Goal: Check status: Check status

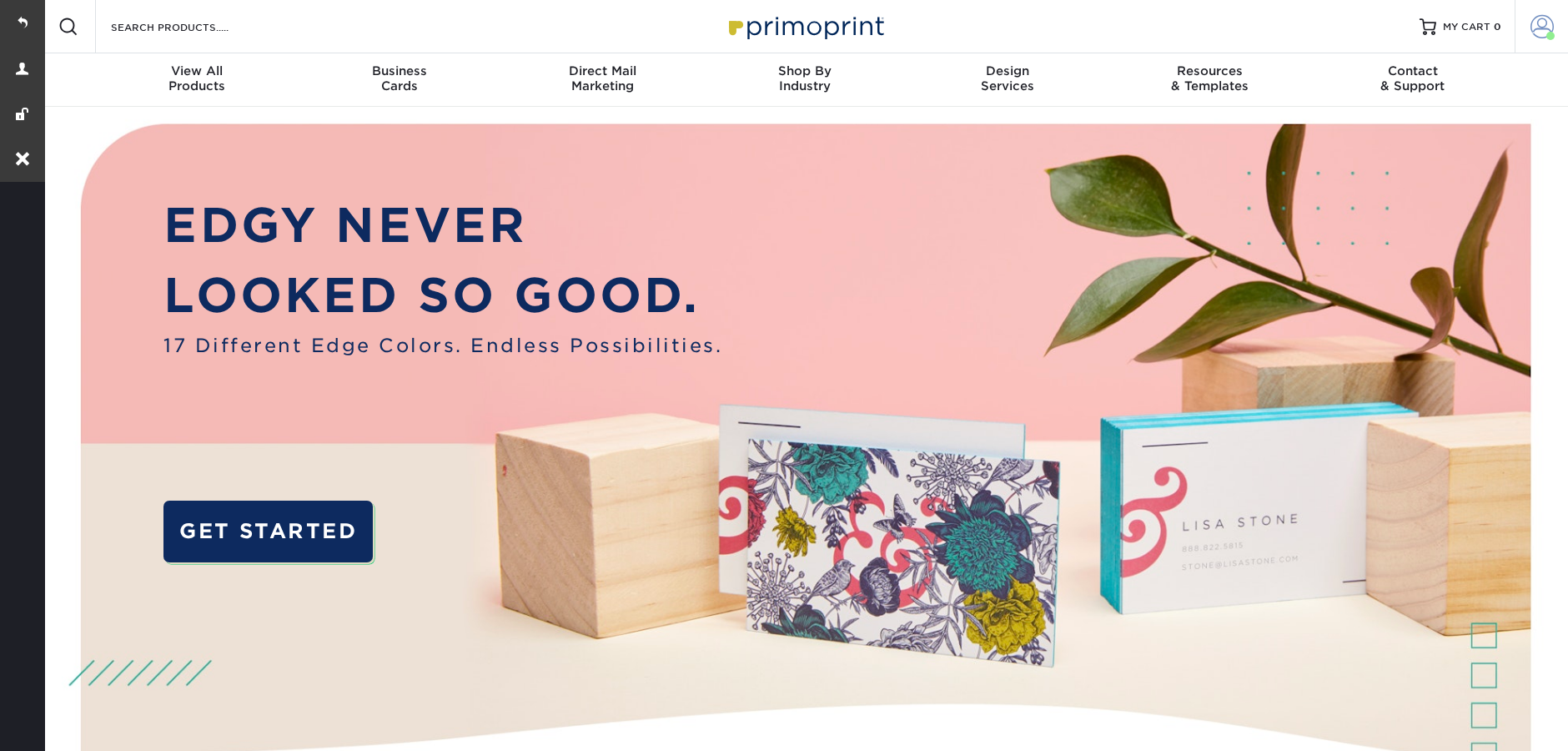
click at [1542, 15] on span at bounding box center [1543, 27] width 24 height 24
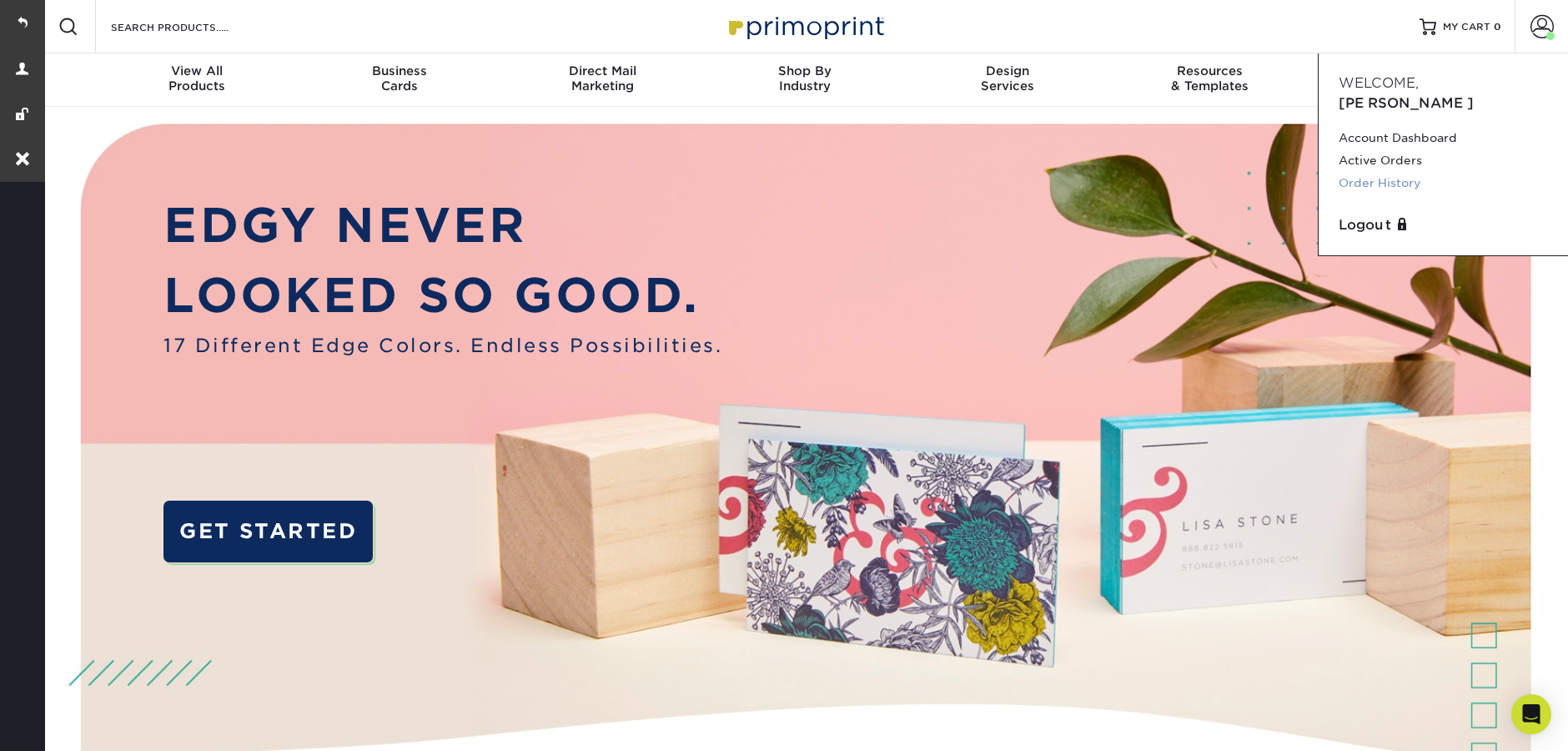
click at [1349, 172] on link "Order History" at bounding box center [1443, 183] width 210 height 23
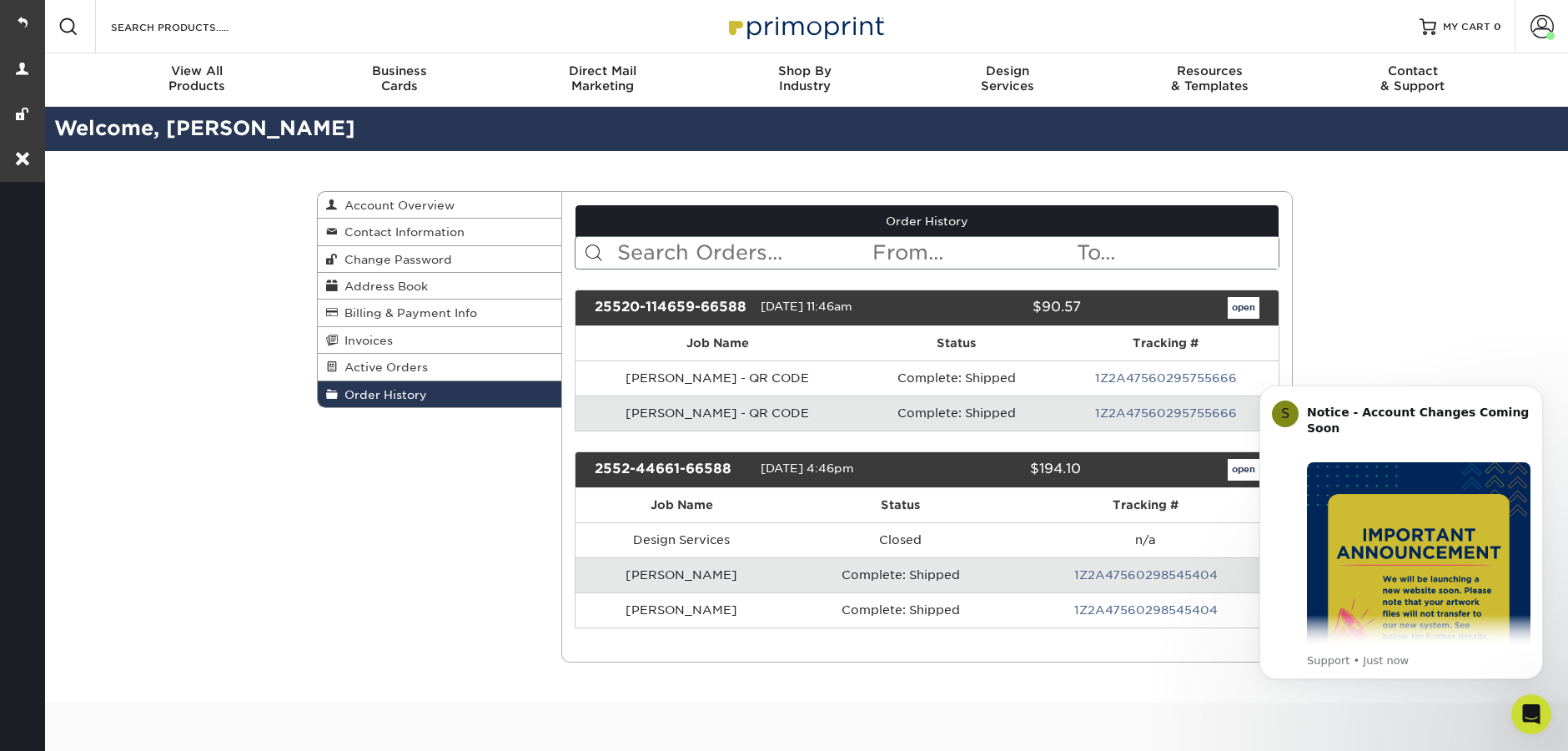
click at [1241, 475] on body "S Notice - Account Changes Coming Soon ​ Past Order Files Will Not Transfer: Wh…" at bounding box center [1401, 533] width 321 height 332
click at [1541, 384] on button "Dismiss notification" at bounding box center [1538, 390] width 22 height 22
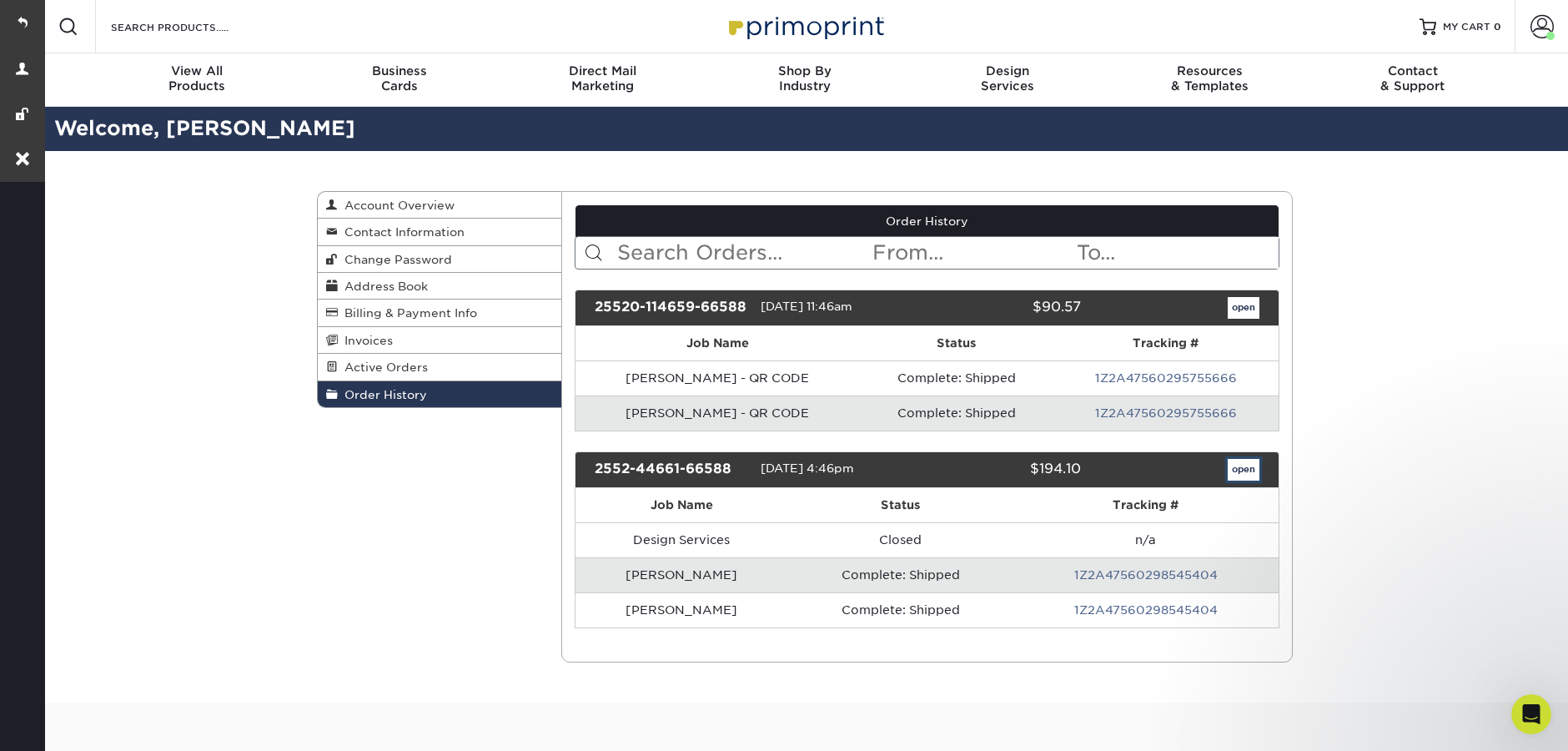
click at [1243, 468] on link "open" at bounding box center [1243, 469] width 32 height 22
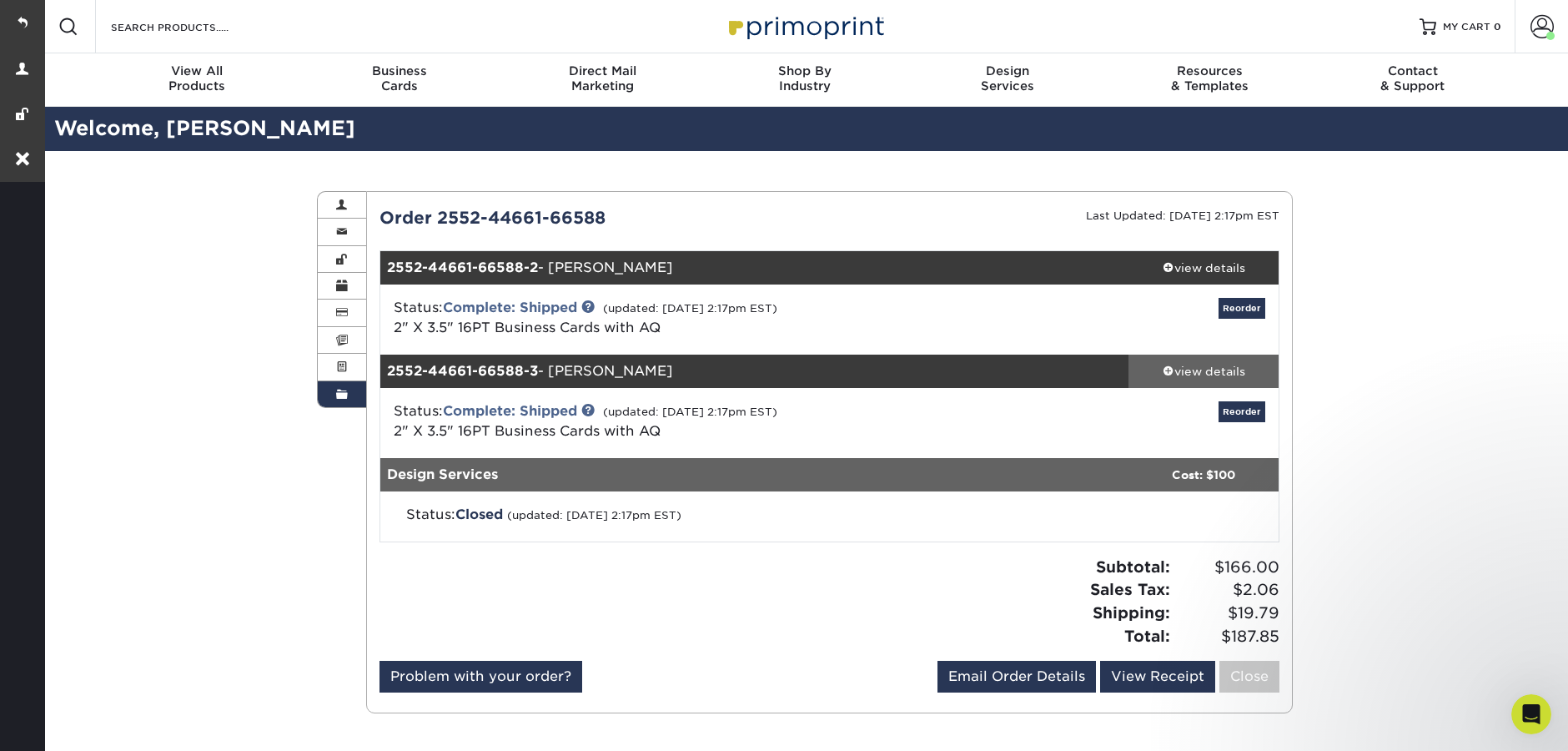
click at [1192, 371] on div "view details" at bounding box center [1203, 371] width 150 height 16
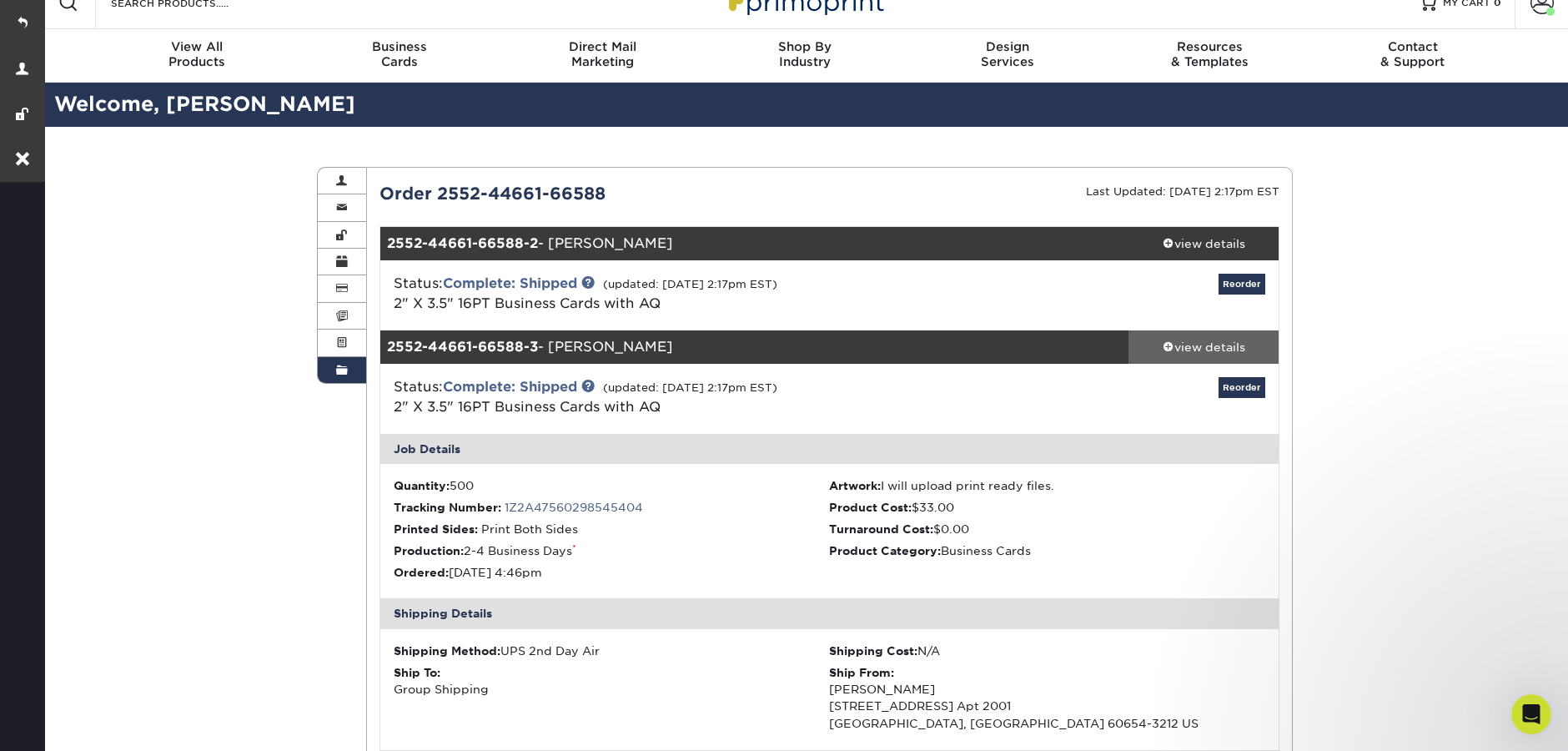
scroll to position [400, 0]
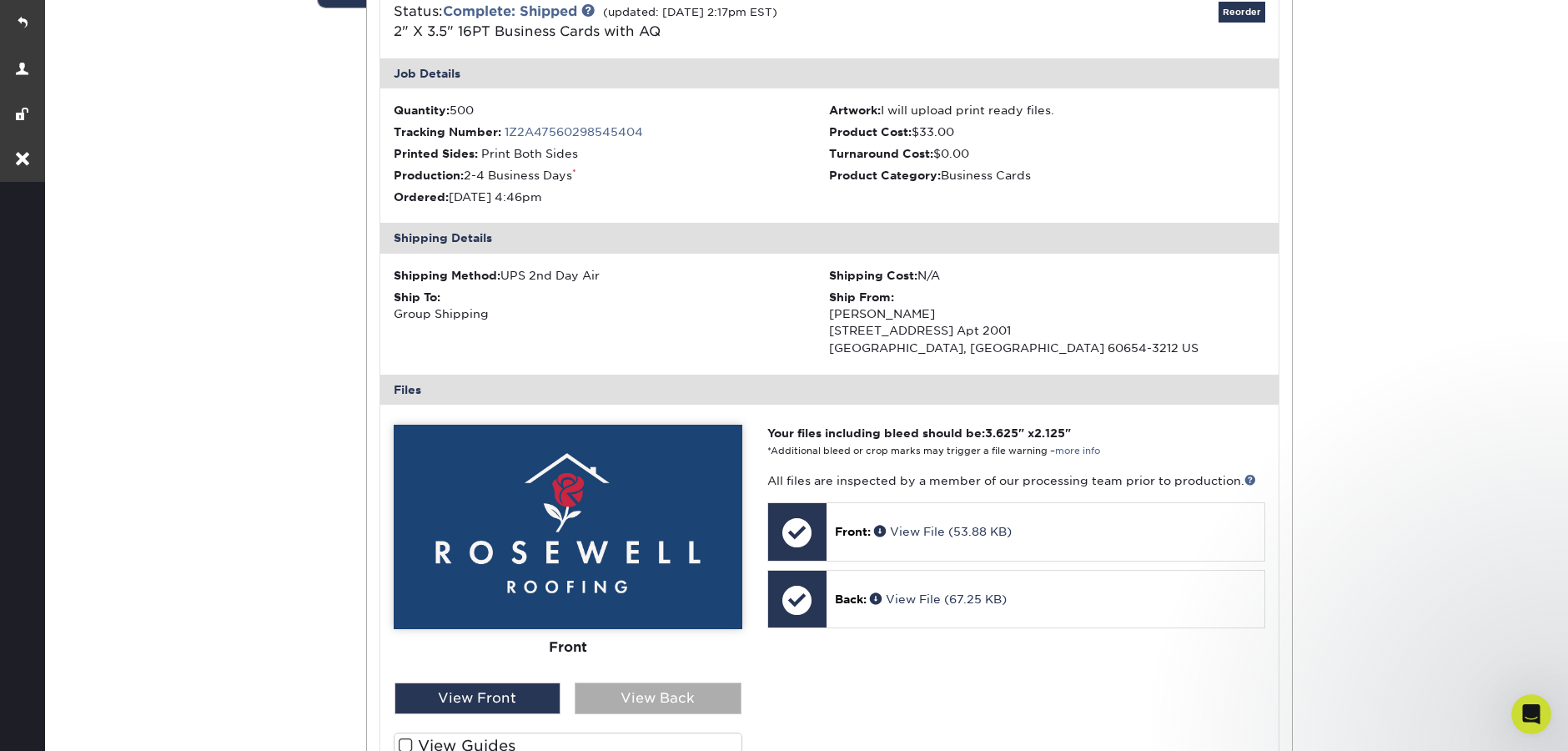
click at [702, 692] on div "View Back" at bounding box center [658, 697] width 167 height 32
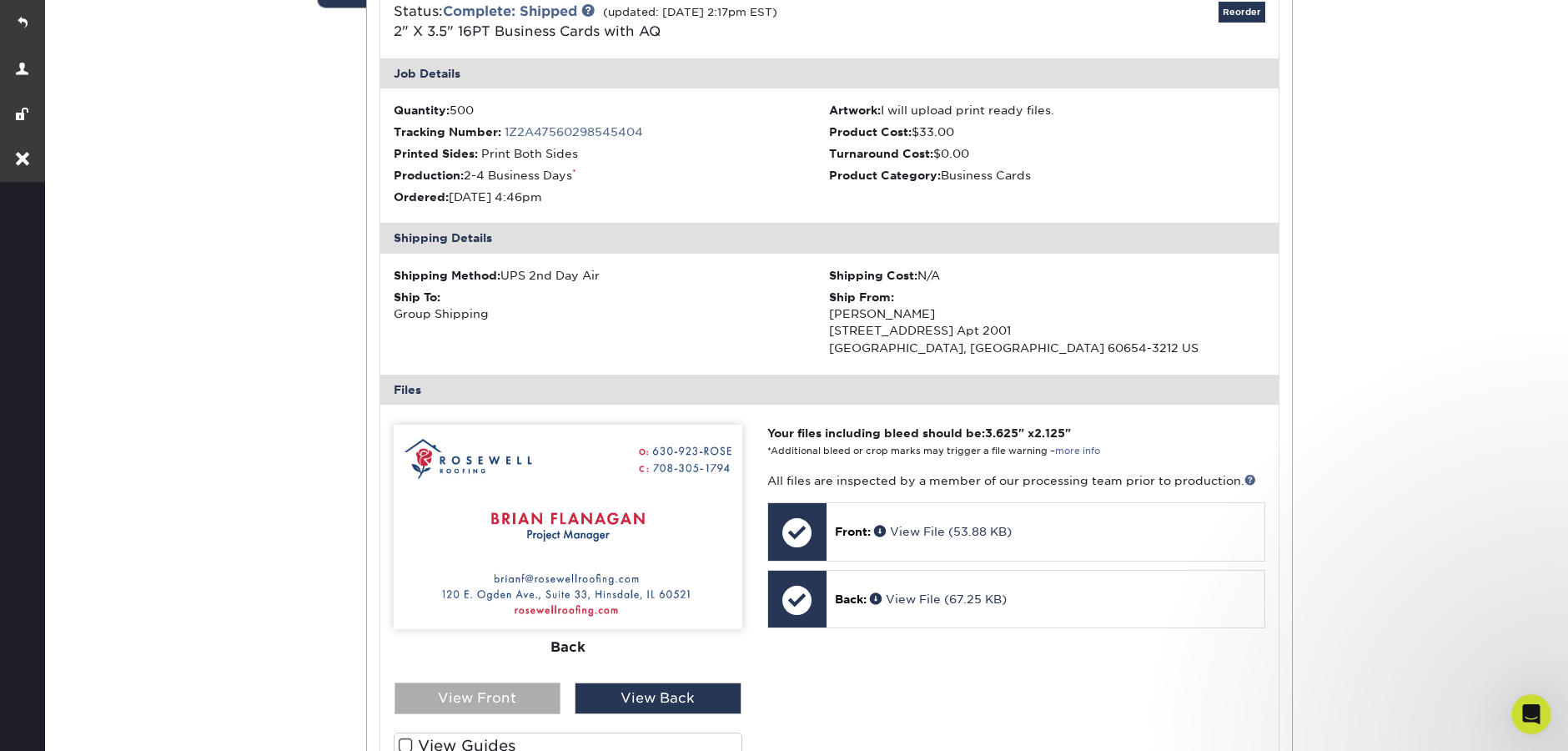
click at [496, 698] on div "View Front" at bounding box center [478, 697] width 167 height 32
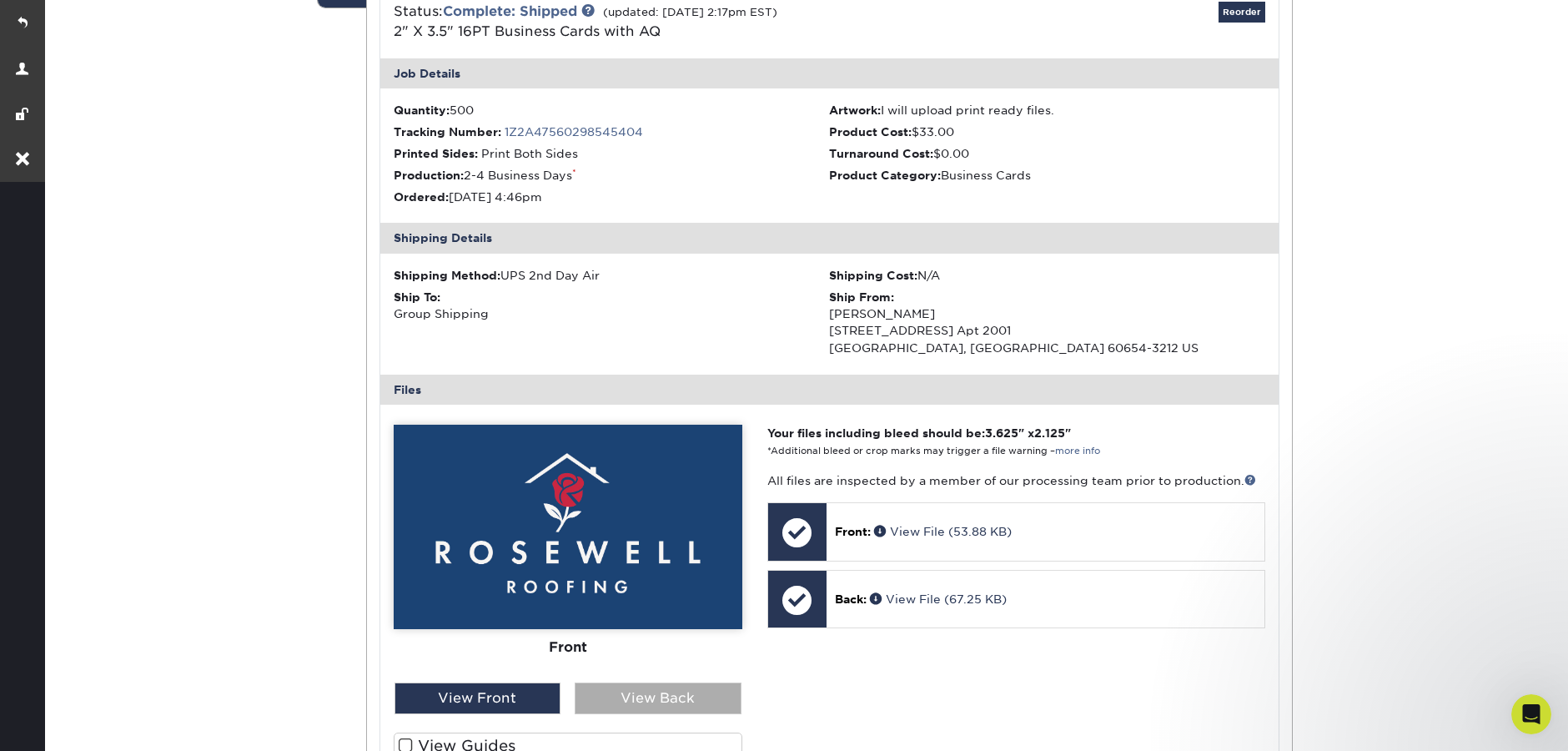
click at [661, 708] on div "View Back" at bounding box center [658, 697] width 167 height 32
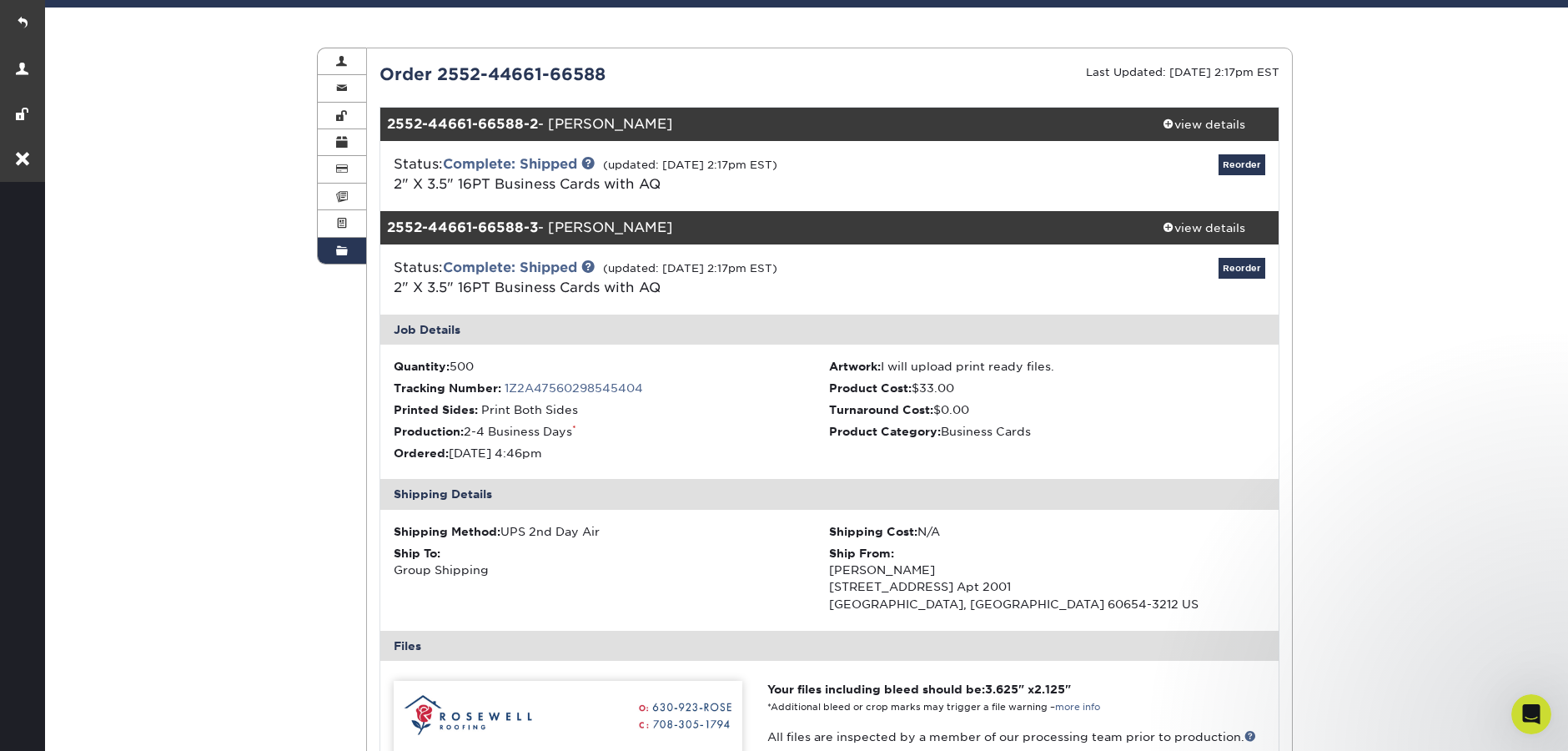
scroll to position [0, 0]
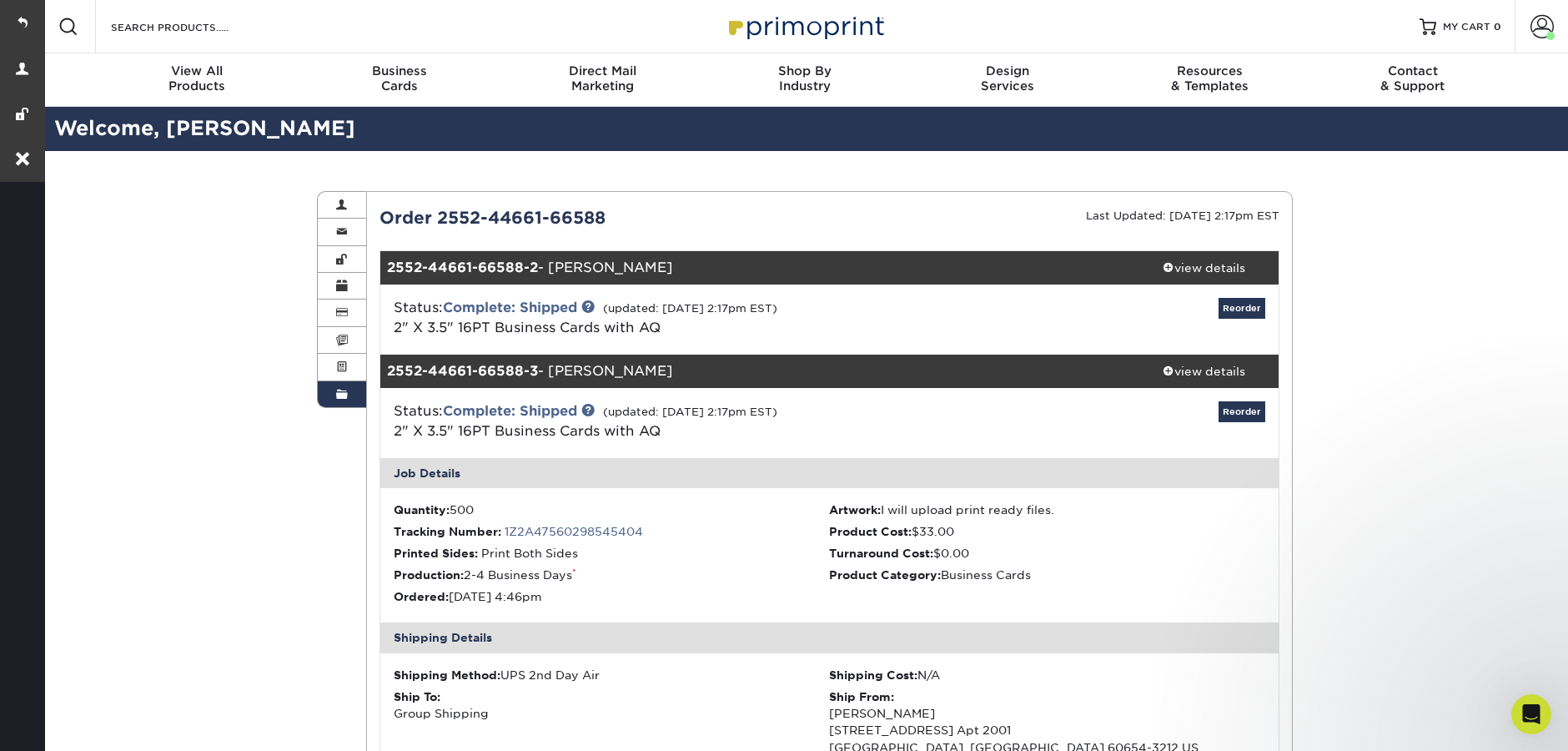
click at [348, 400] on link "Order History" at bounding box center [341, 394] width 48 height 25
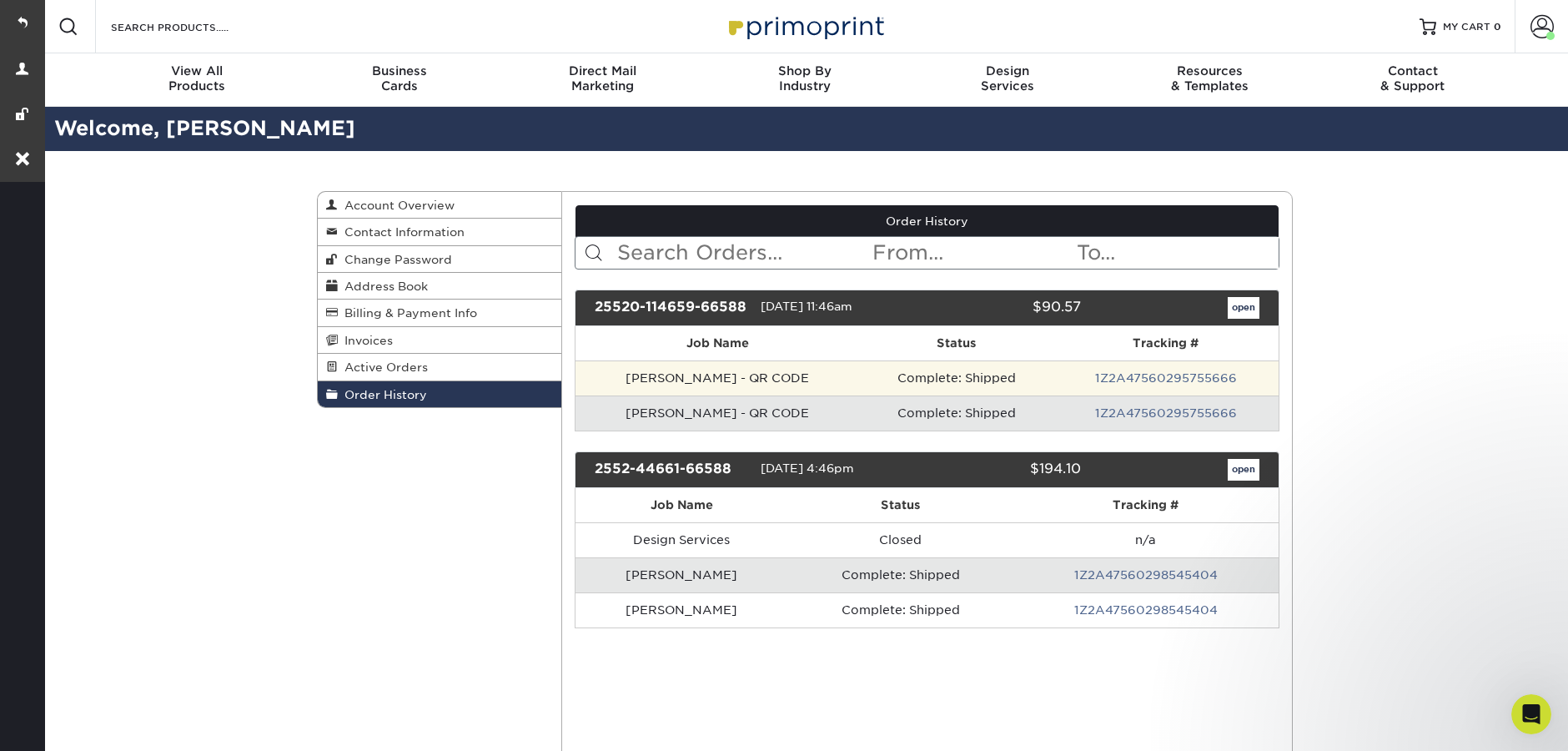
click at [666, 386] on td "[PERSON_NAME] - QR CODE" at bounding box center [718, 378] width 285 height 35
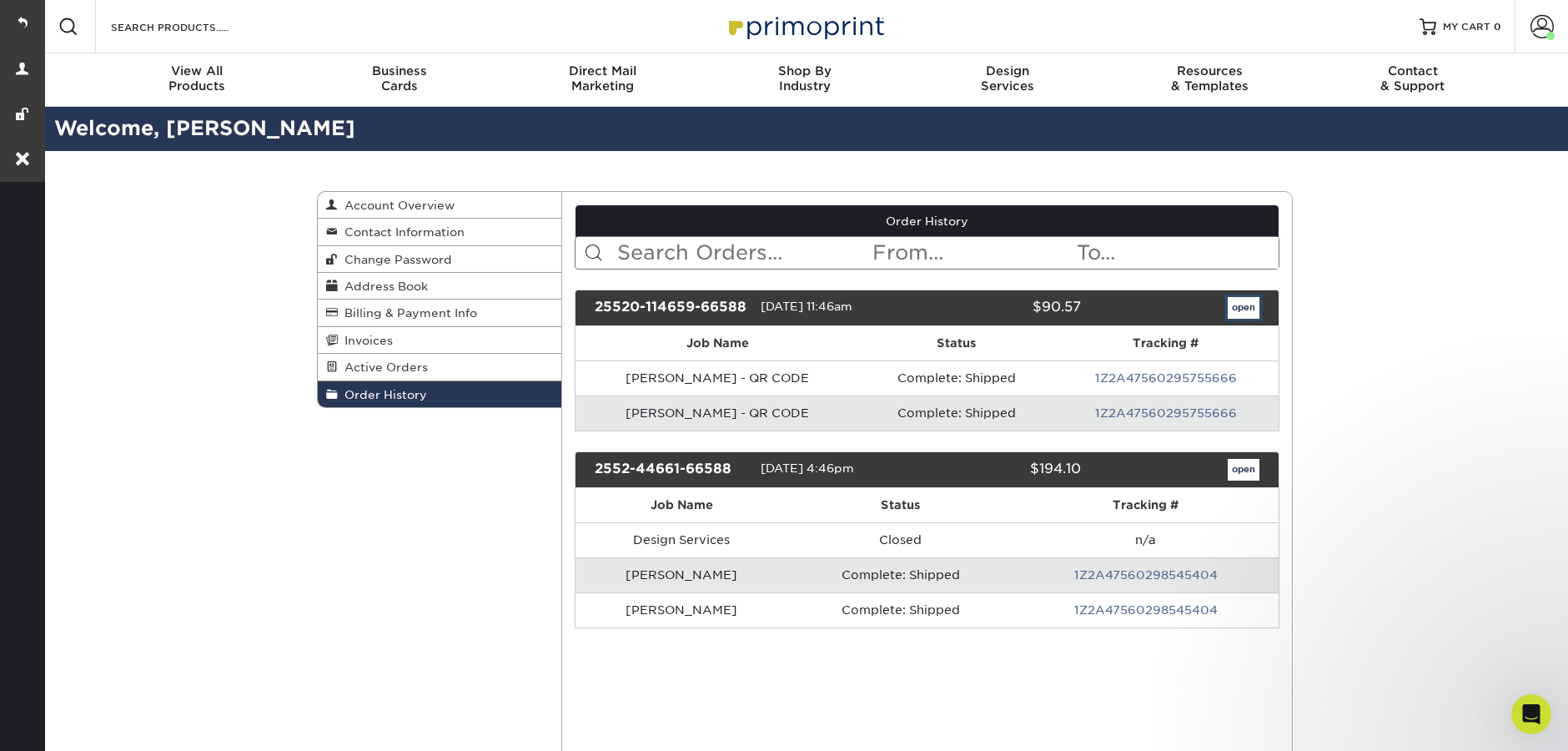
click at [1250, 318] on link "open" at bounding box center [1243, 308] width 32 height 22
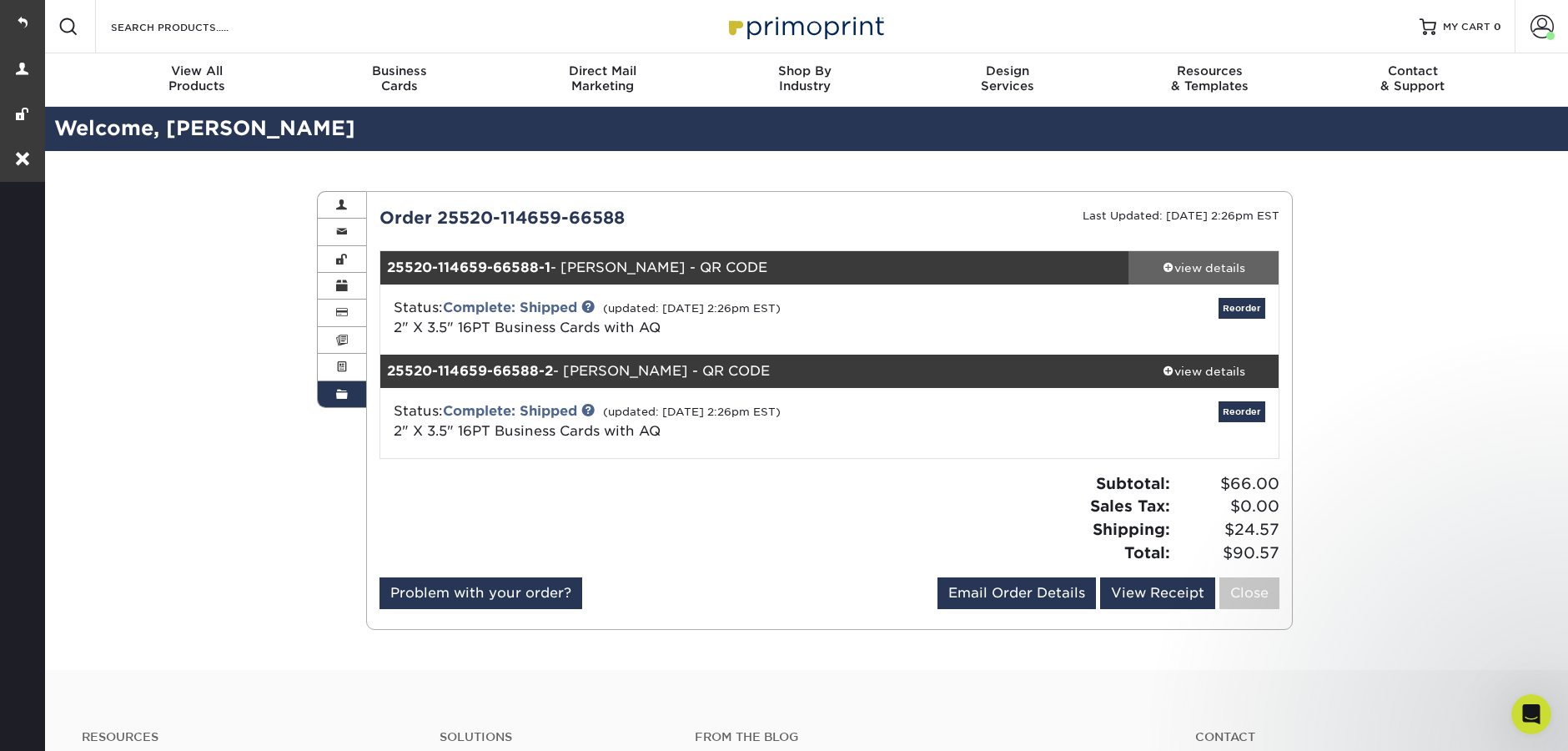
click at [1226, 272] on div "view details" at bounding box center [1203, 268] width 150 height 16
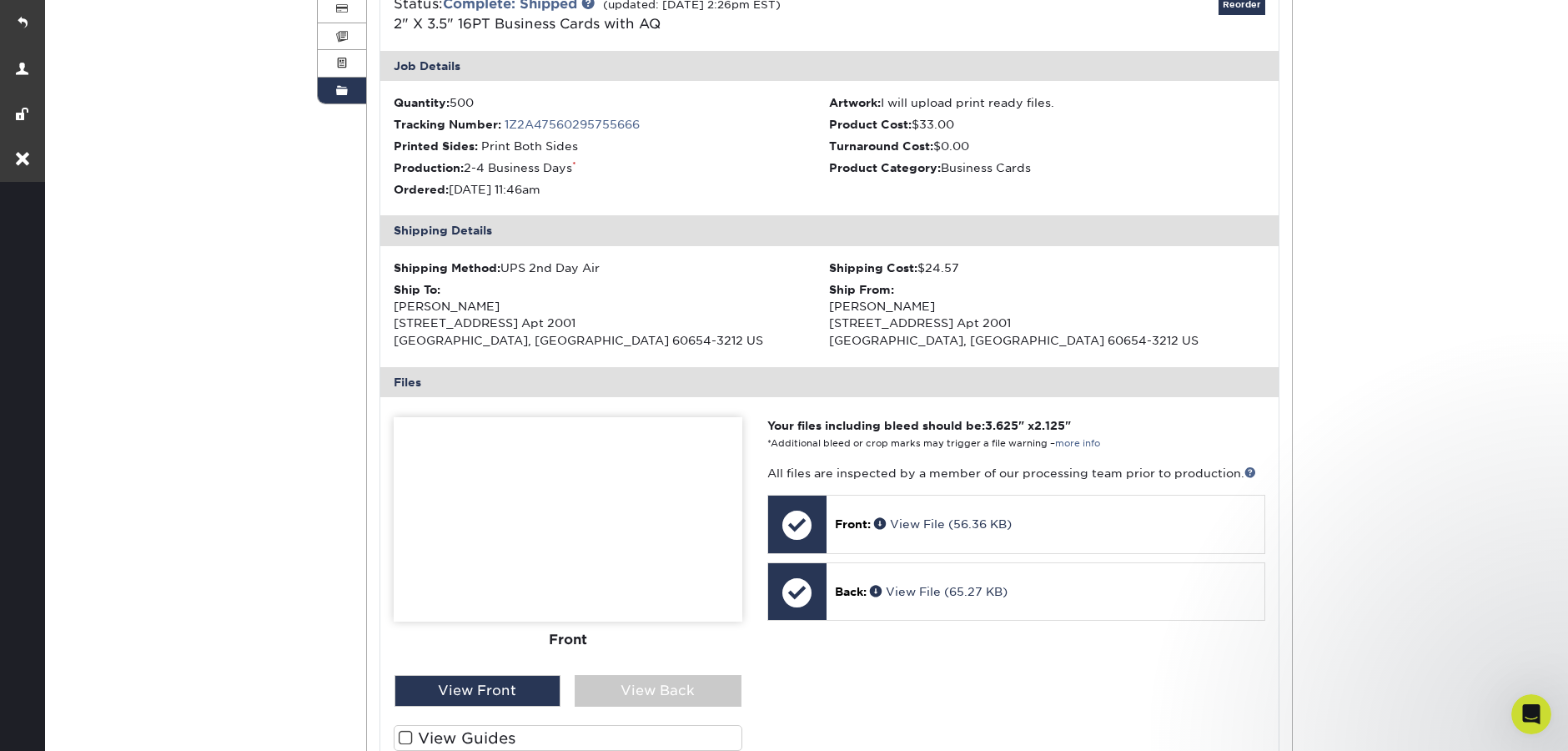
scroll to position [311, 0]
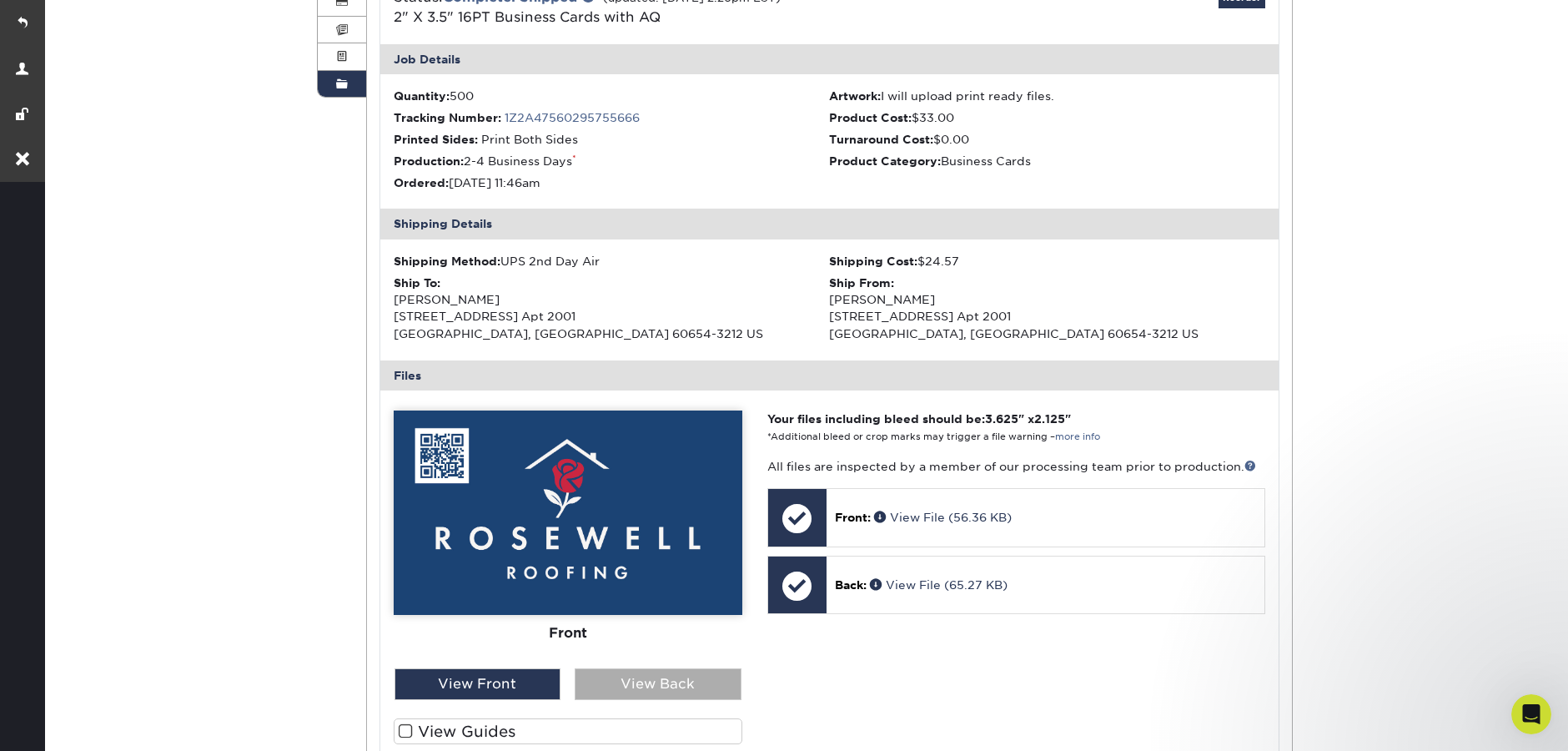
click at [633, 668] on div "View Back" at bounding box center [658, 684] width 167 height 32
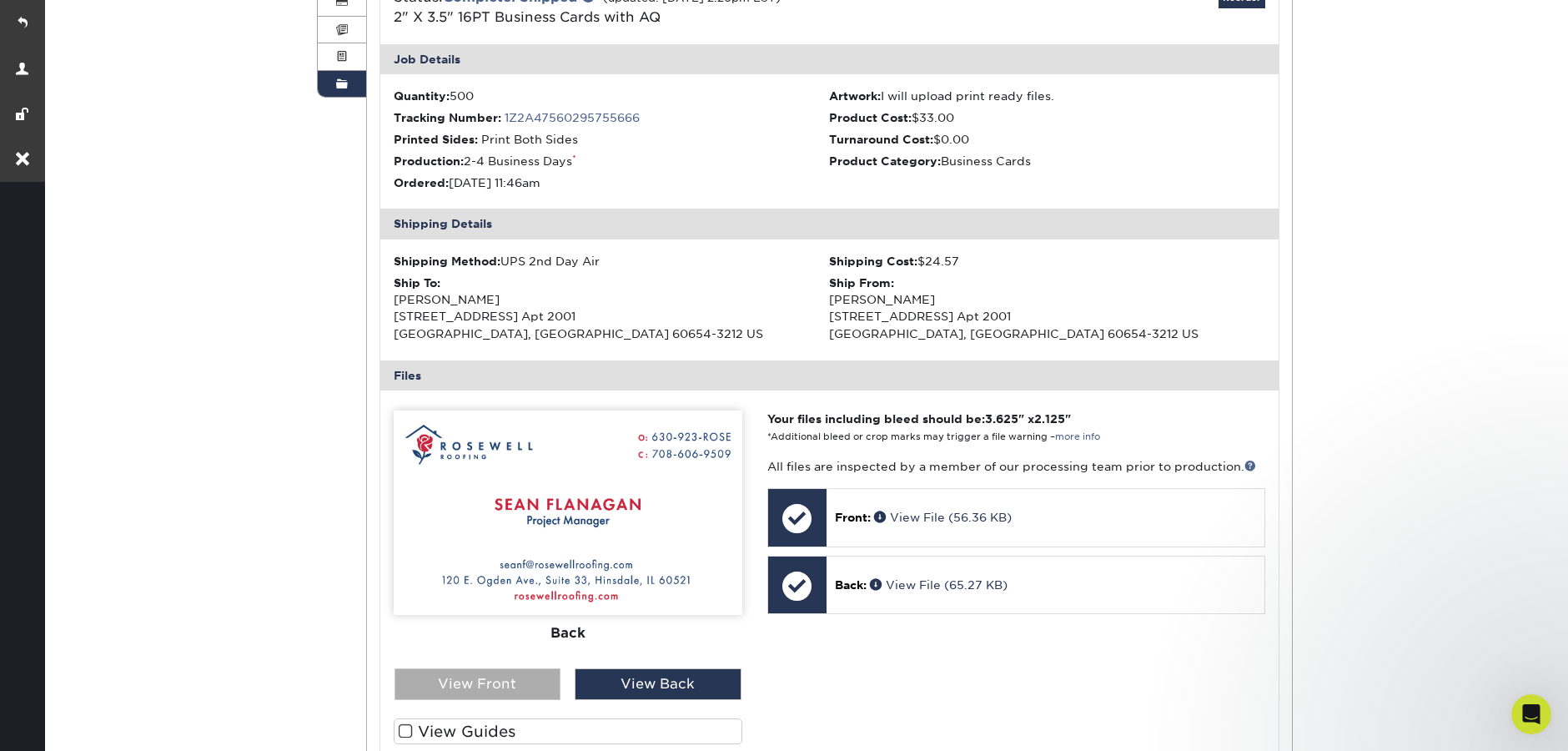
click at [487, 677] on div "View Front" at bounding box center [478, 684] width 167 height 32
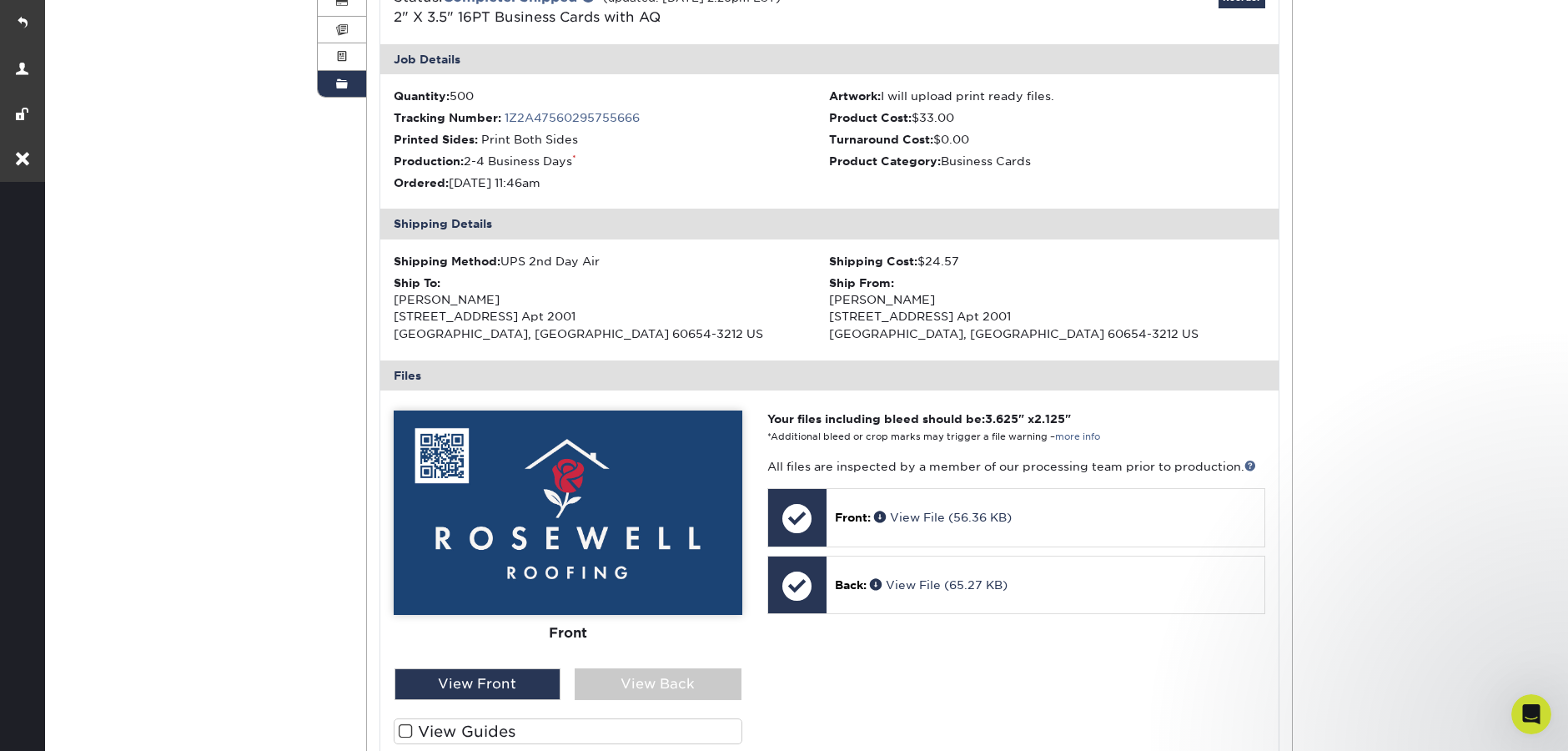
scroll to position [0, 0]
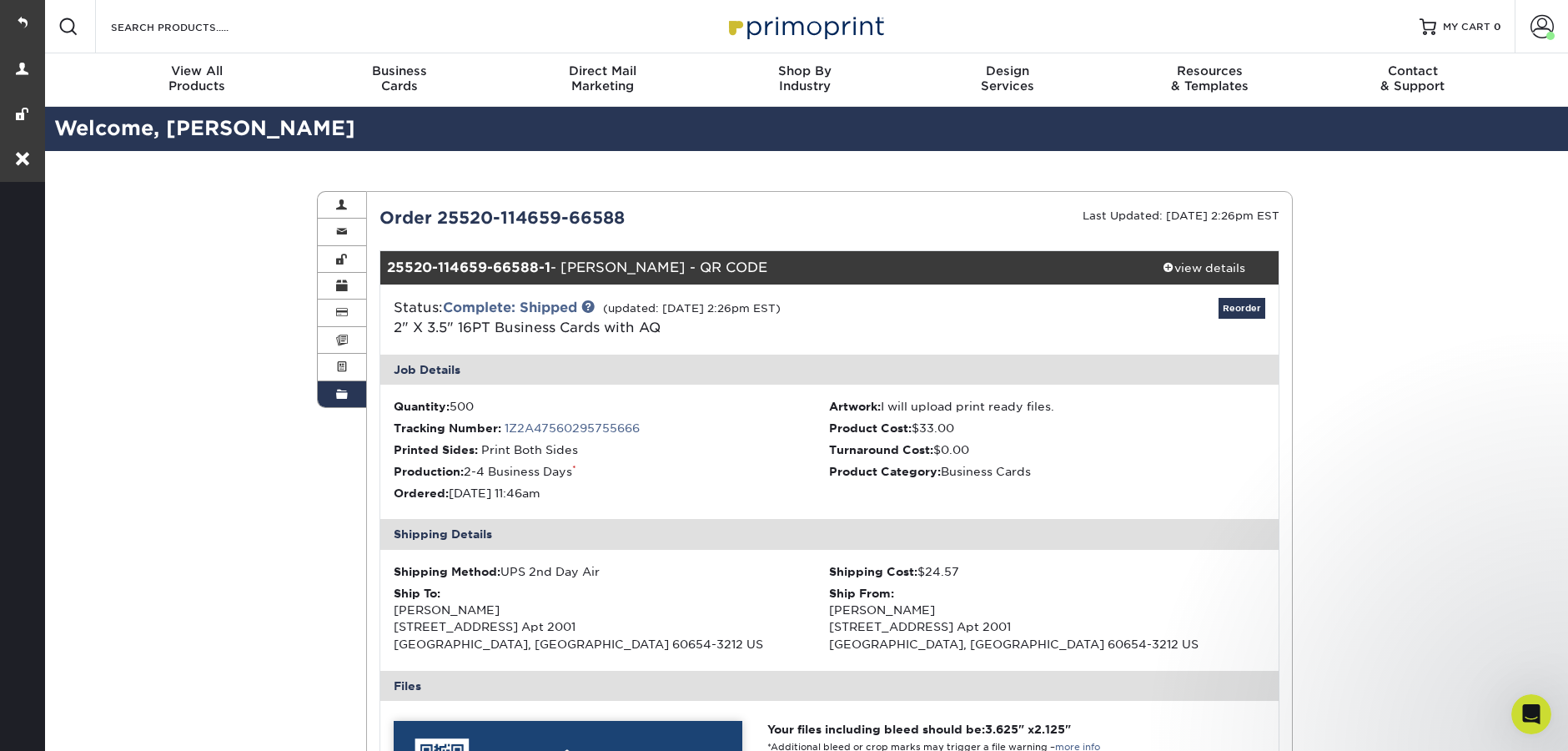
click at [349, 400] on link "Order History" at bounding box center [341, 394] width 48 height 25
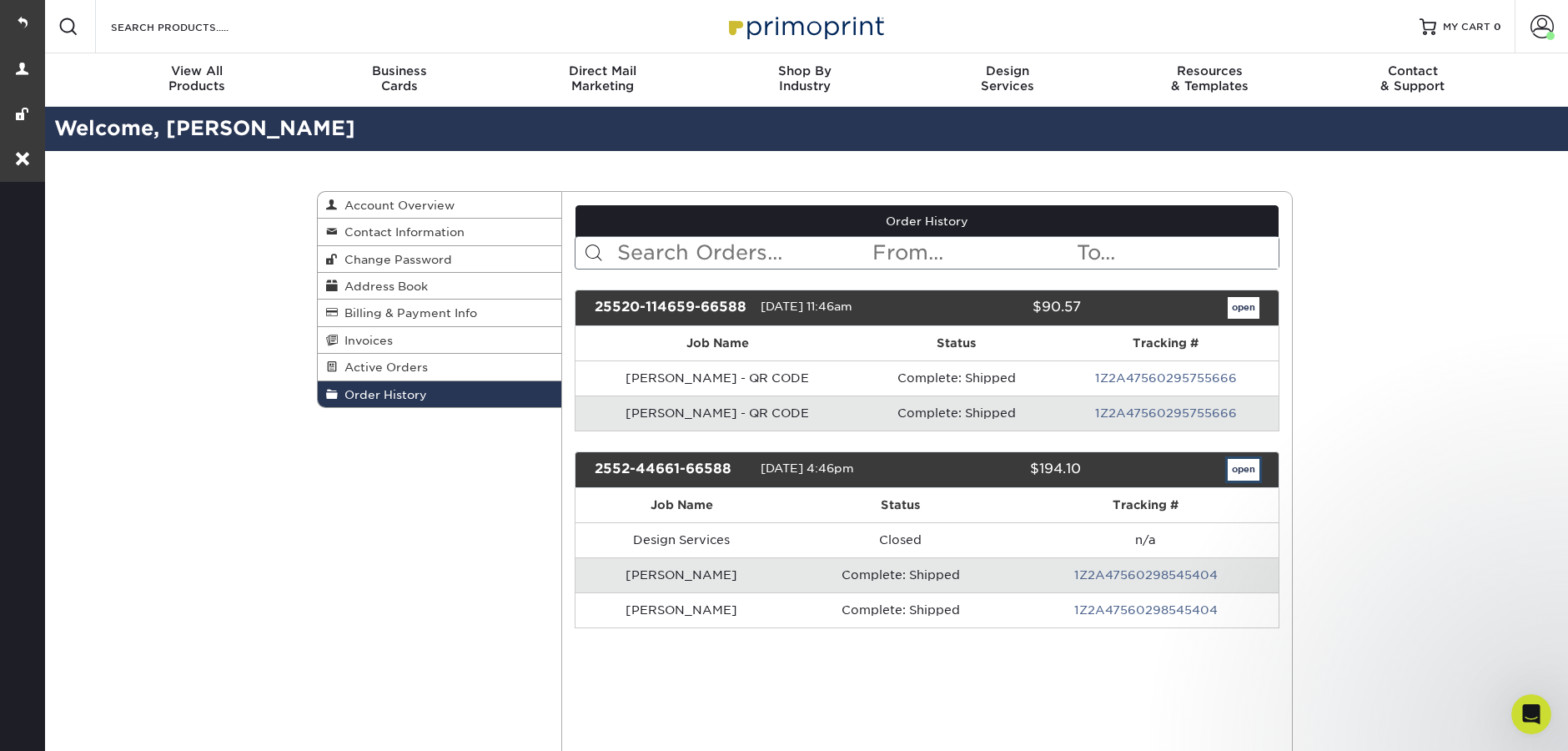
click at [1252, 471] on link "open" at bounding box center [1243, 469] width 32 height 22
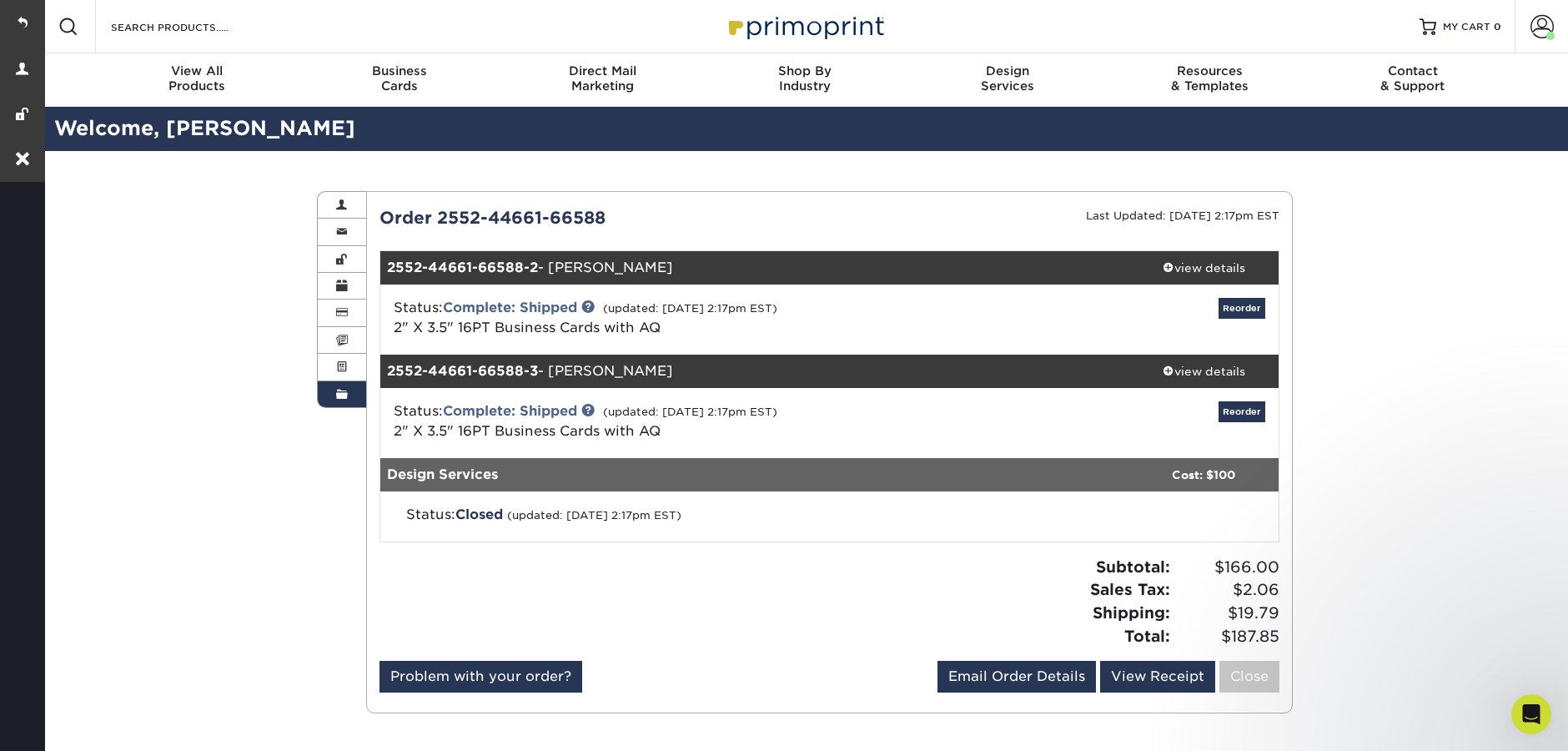
drag, startPoint x: 611, startPoint y: 219, endPoint x: 438, endPoint y: 219, distance: 173.0
click at [438, 219] on div "Order 2552-44661-66588" at bounding box center [598, 218] width 463 height 25
copy div "2552-44661-66588"
click at [1227, 267] on div "view details" at bounding box center [1203, 268] width 150 height 16
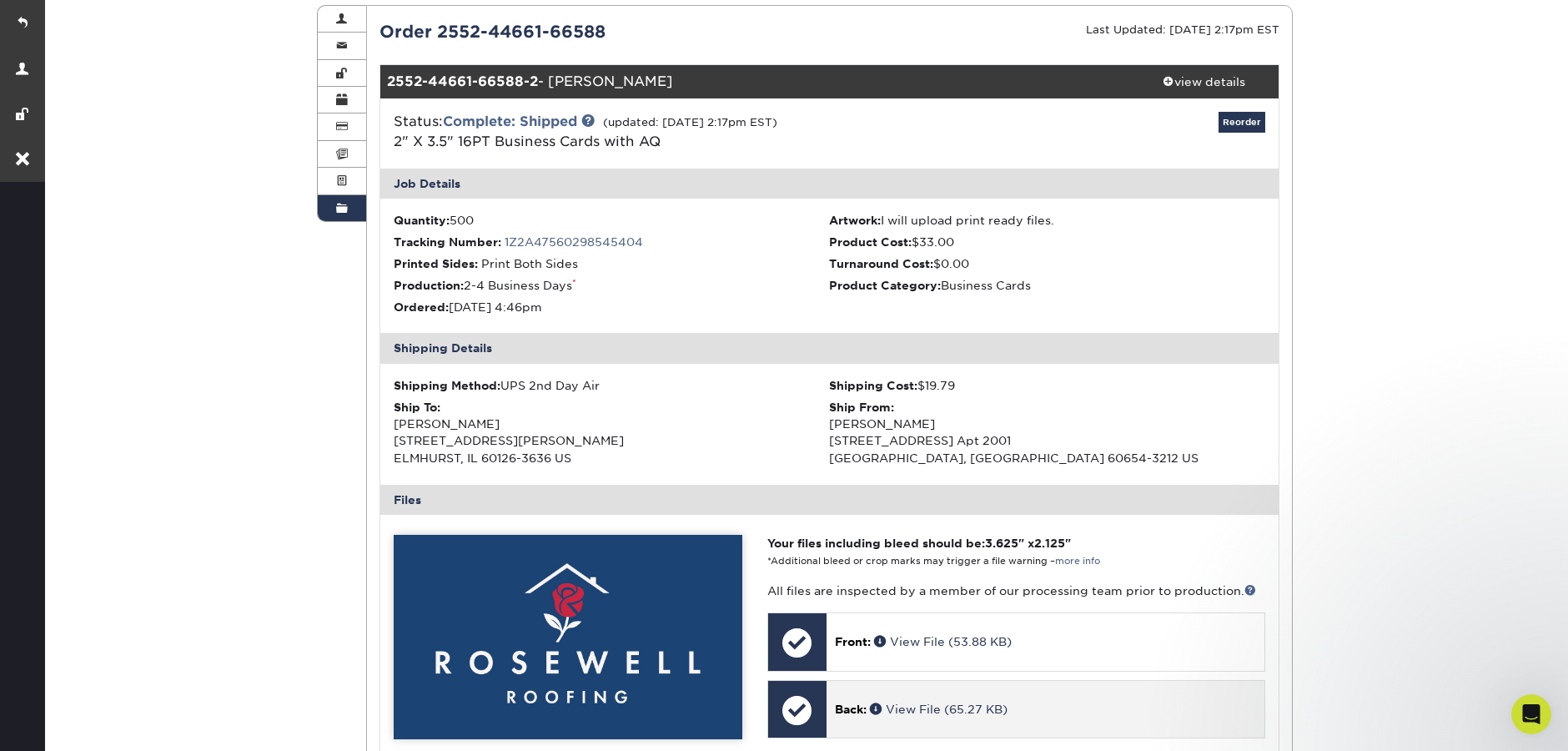
scroll to position [499, 0]
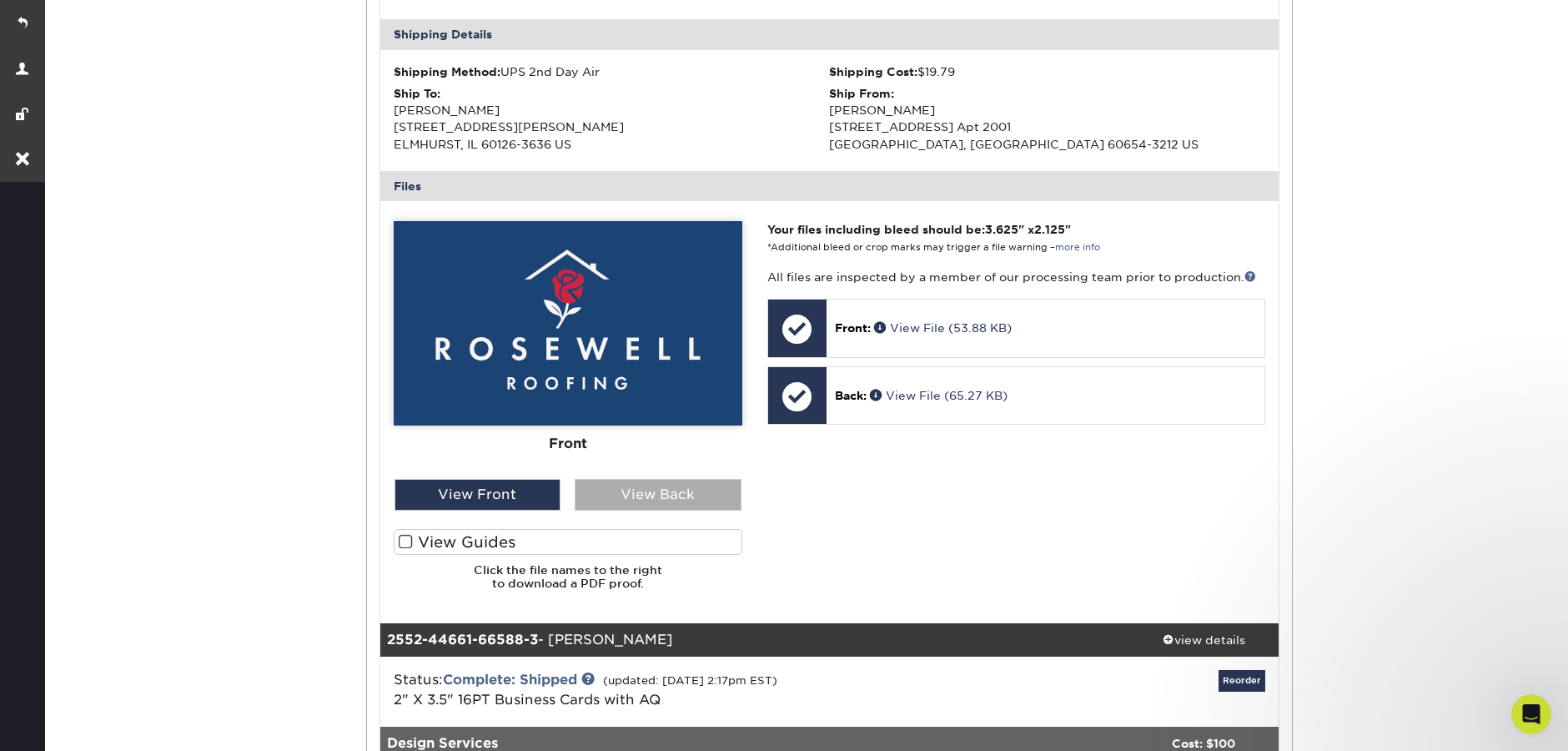
click at [620, 501] on div "View Back" at bounding box center [658, 494] width 167 height 32
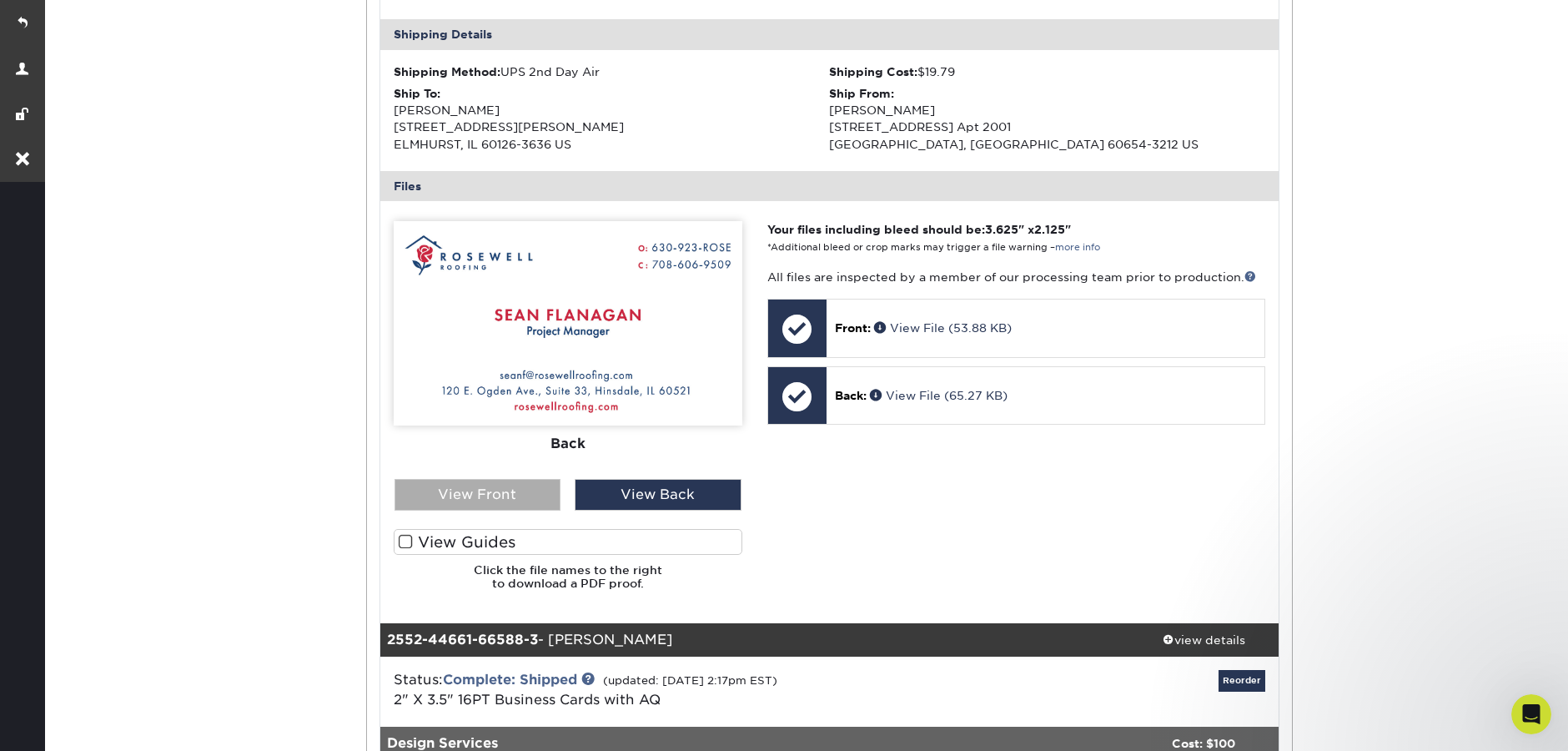
click at [505, 488] on div "View Front" at bounding box center [478, 494] width 167 height 32
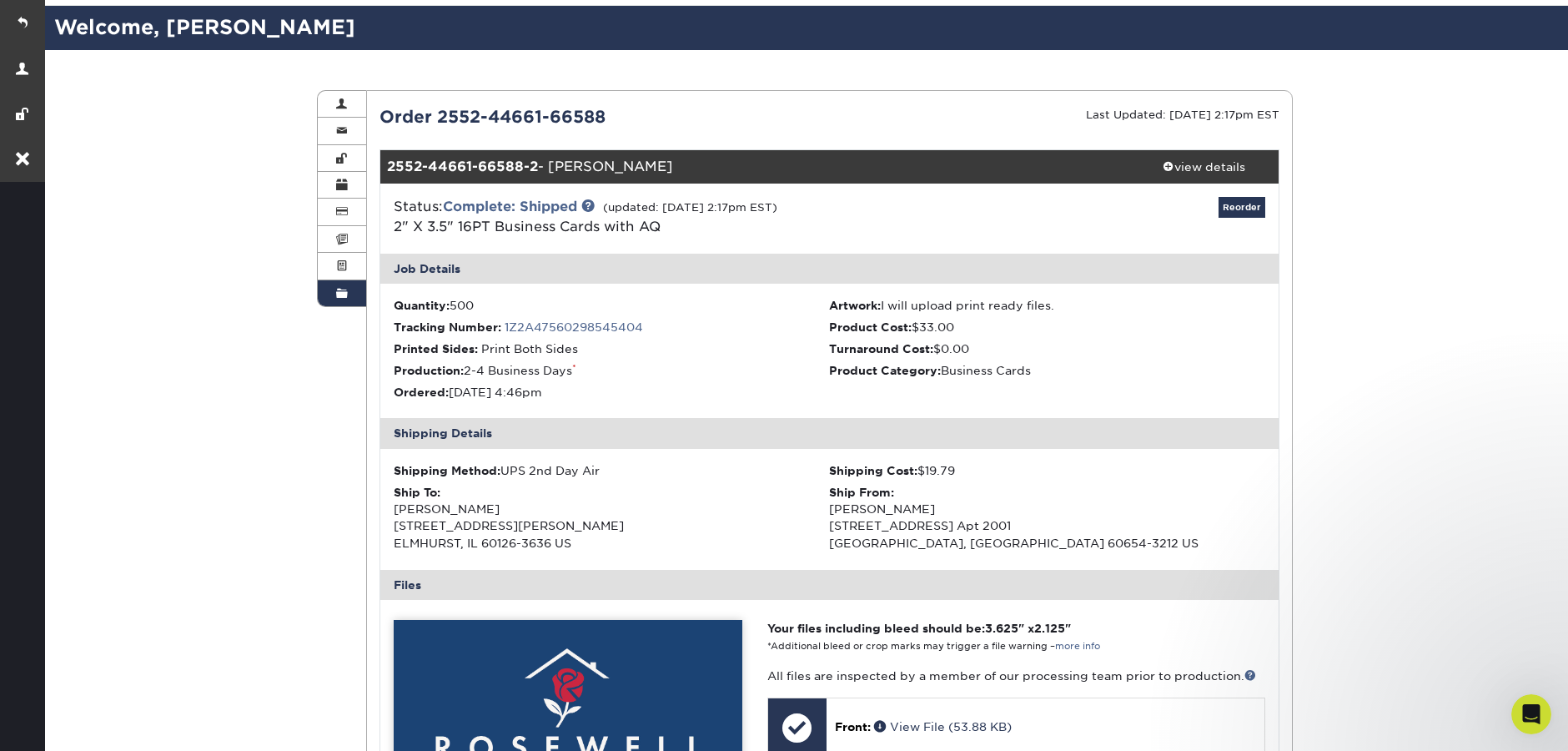
scroll to position [0, 0]
